Goal: Participate in discussion

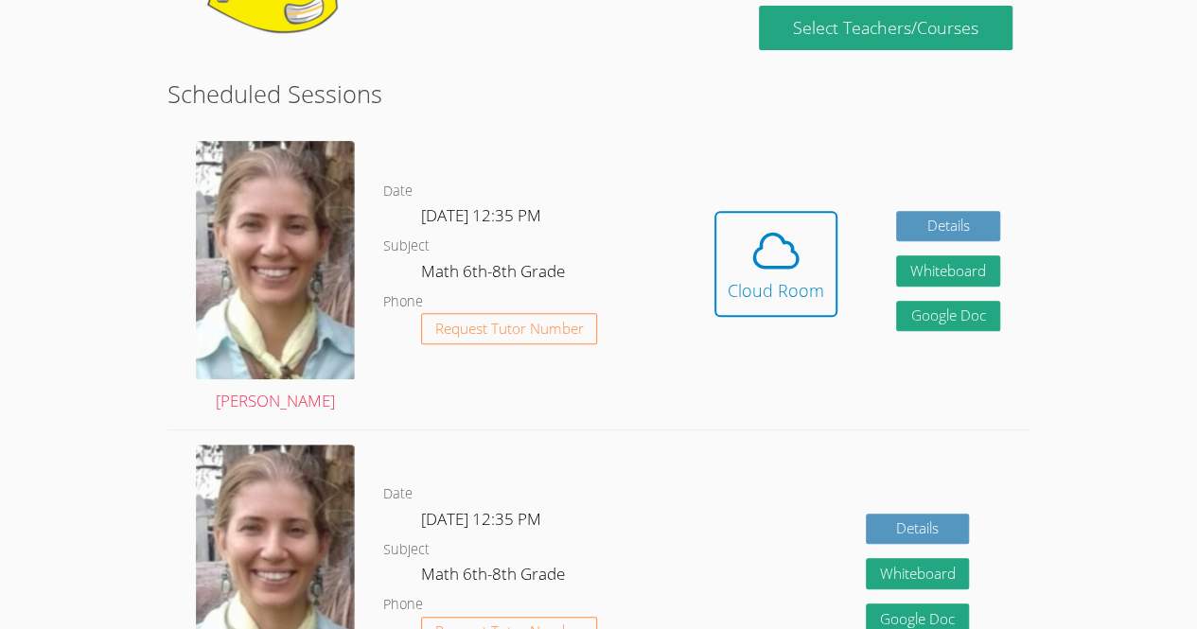
scroll to position [296, 0]
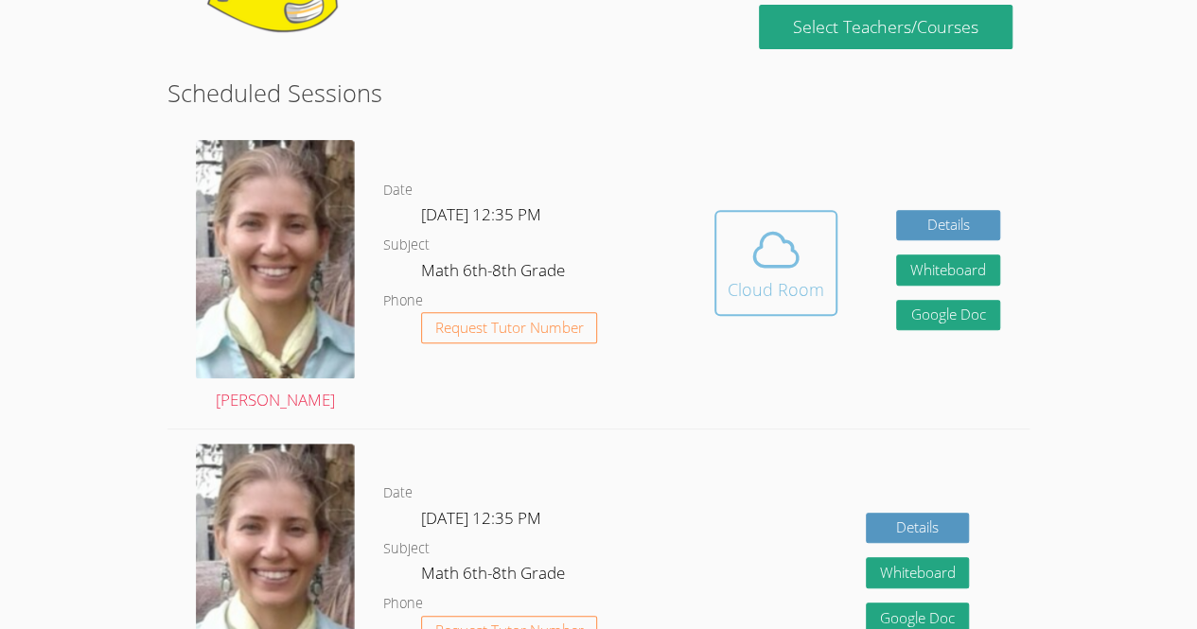
click at [766, 212] on button "Cloud Room" at bounding box center [776, 263] width 123 height 106
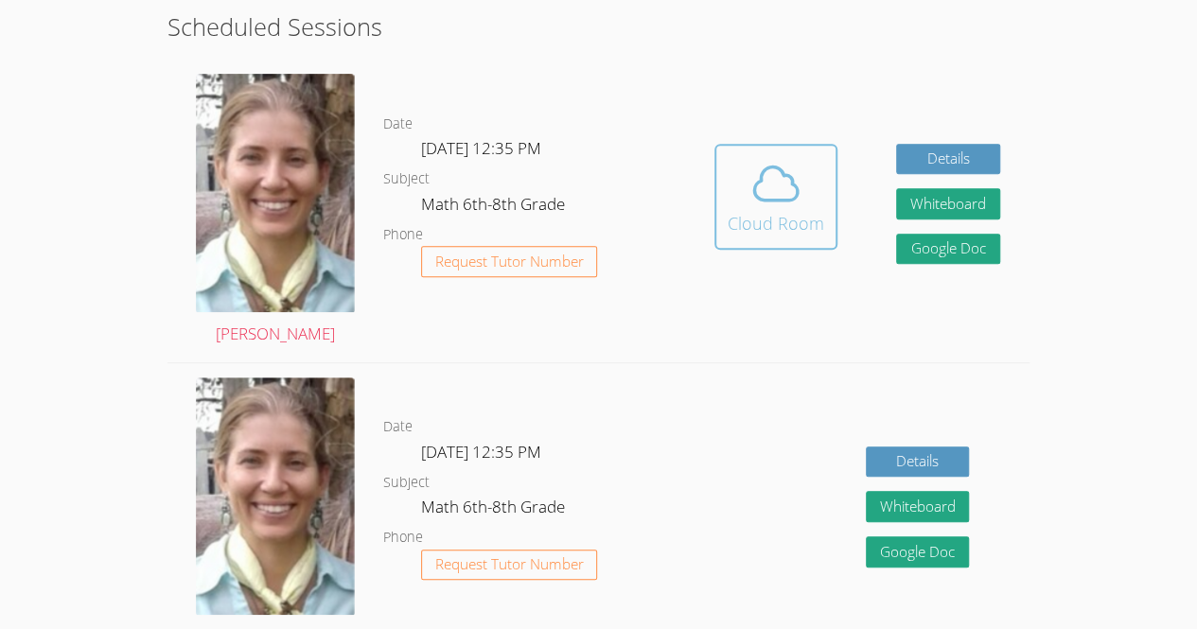
scroll to position [0, 0]
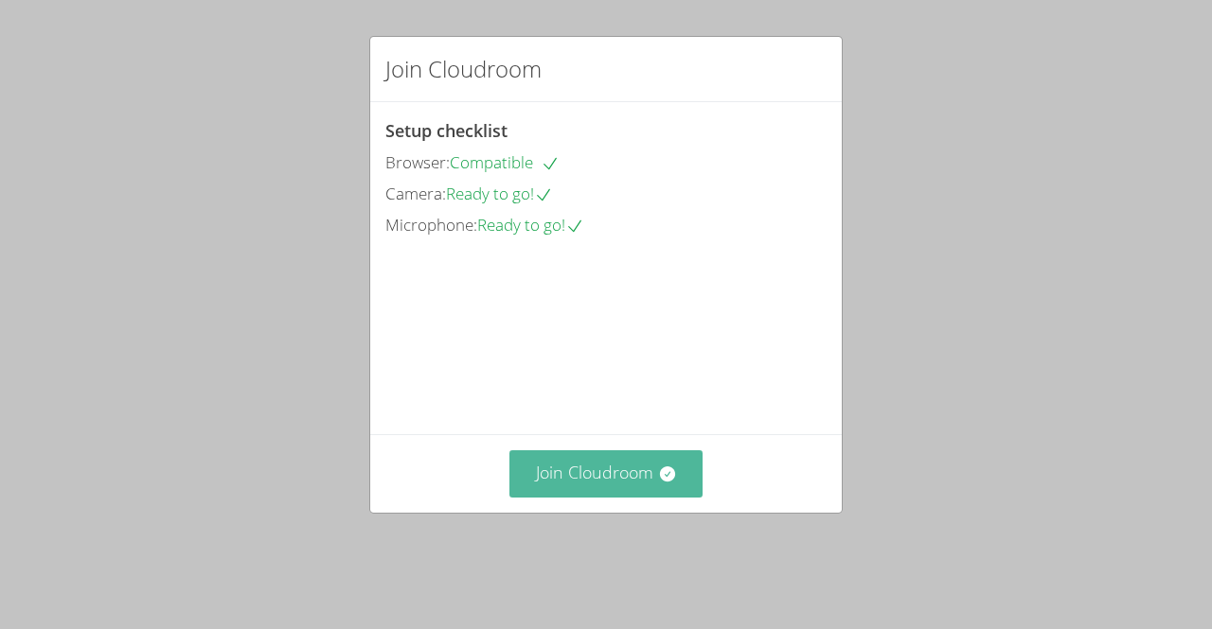
click at [627, 497] on button "Join Cloudroom" at bounding box center [606, 474] width 194 height 46
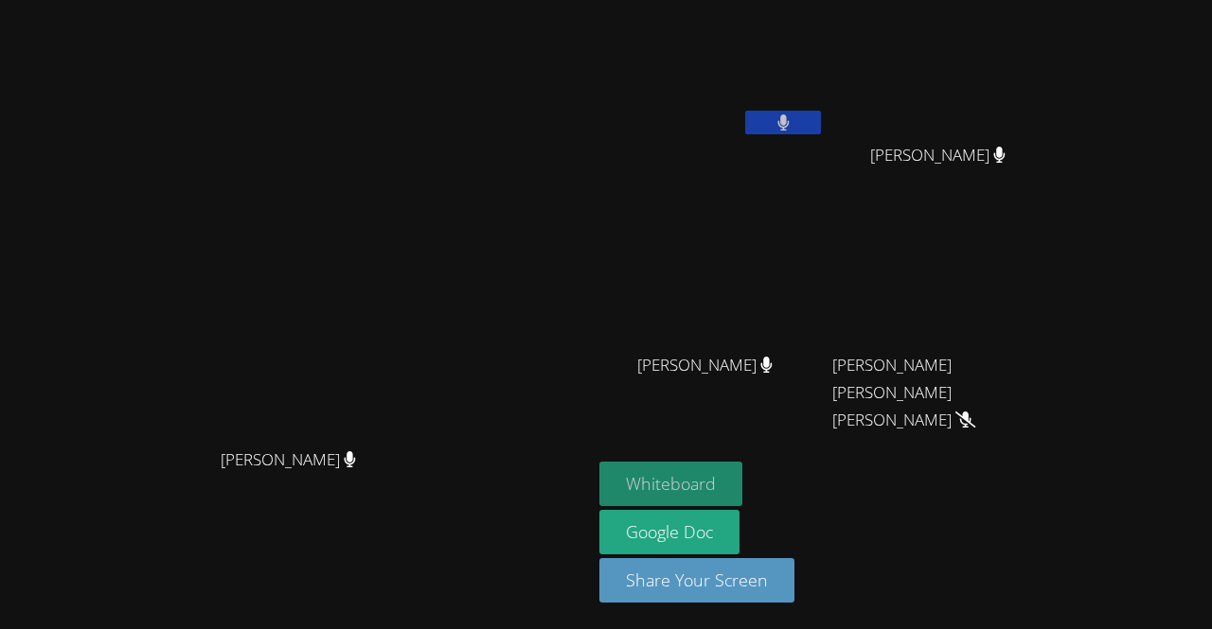
click at [742, 497] on button "Whiteboard" at bounding box center [670, 484] width 143 height 44
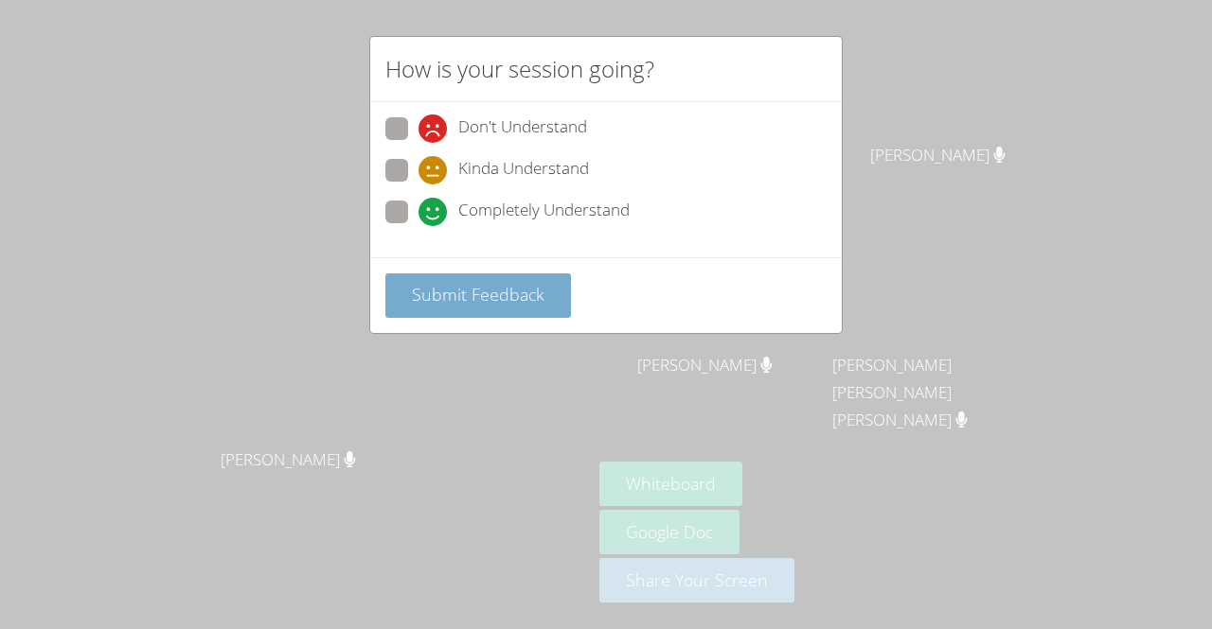
click at [539, 311] on button "Submit Feedback" at bounding box center [478, 296] width 186 height 44
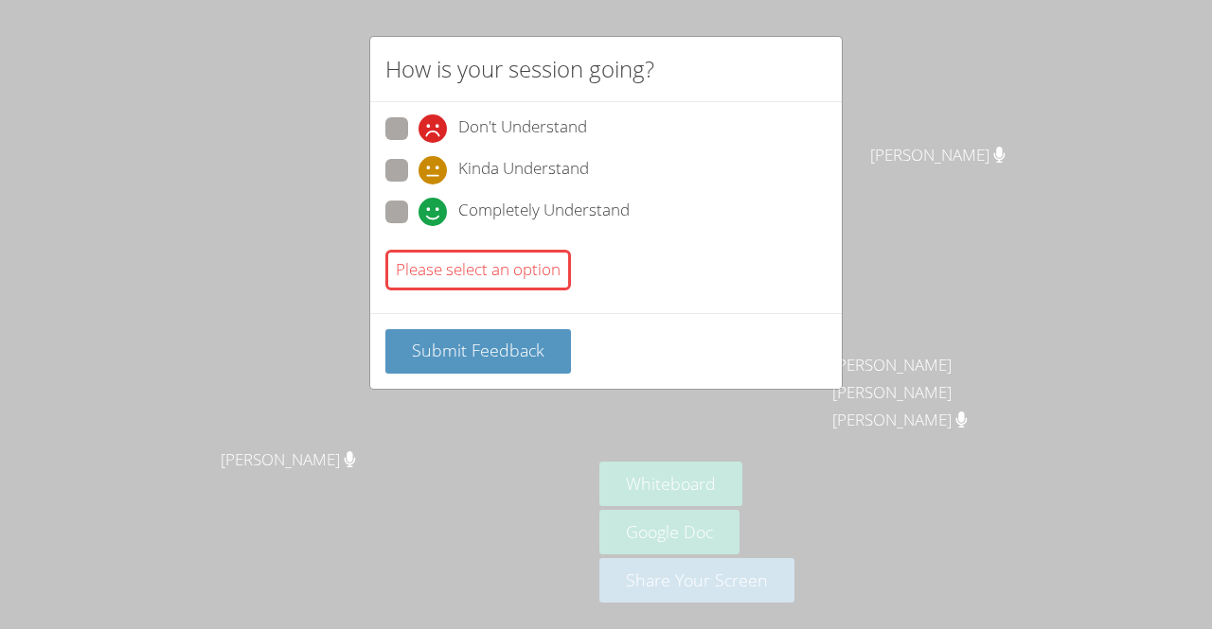
click at [591, 199] on span "Completely Understand" at bounding box center [543, 212] width 171 height 28
click at [434, 201] on input "Completely Understand" at bounding box center [426, 209] width 16 height 16
radio input "true"
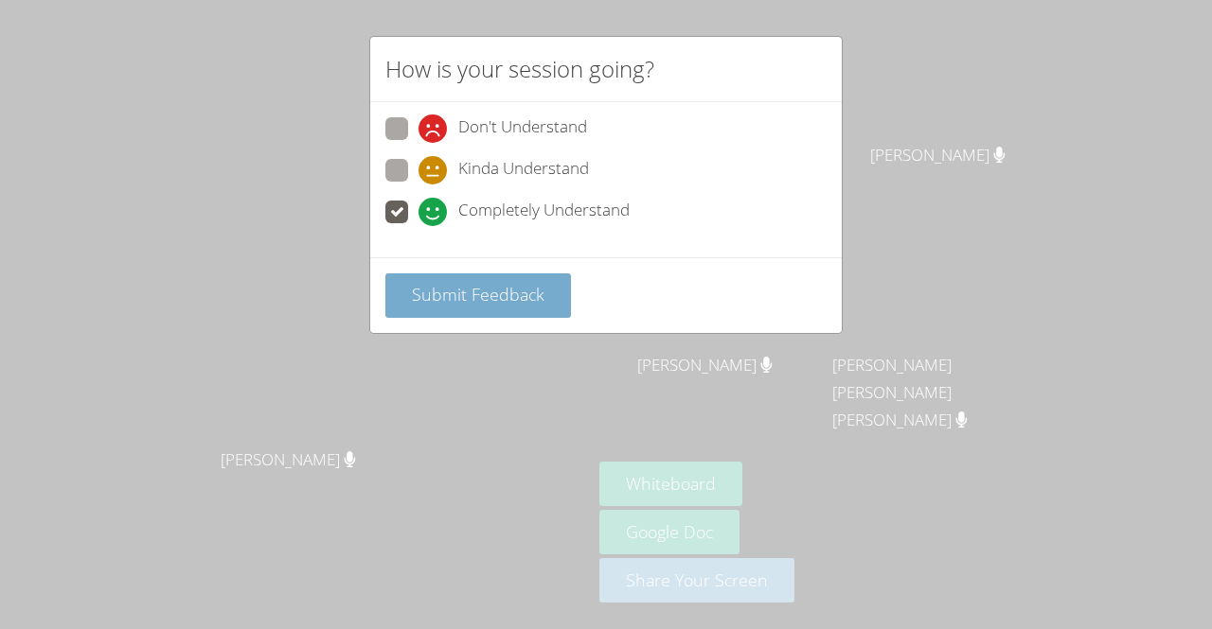
click at [550, 292] on button "Submit Feedback" at bounding box center [478, 296] width 186 height 44
